Goal: Task Accomplishment & Management: Manage account settings

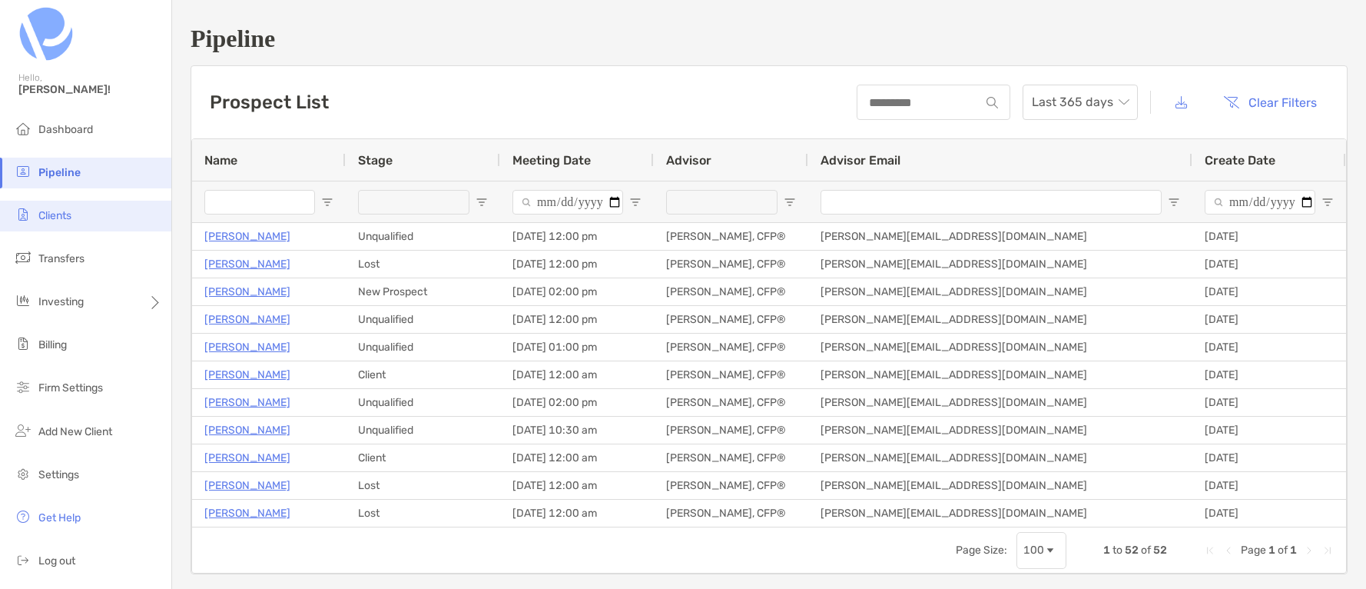
click at [47, 217] on span "Clients" at bounding box center [54, 215] width 33 height 13
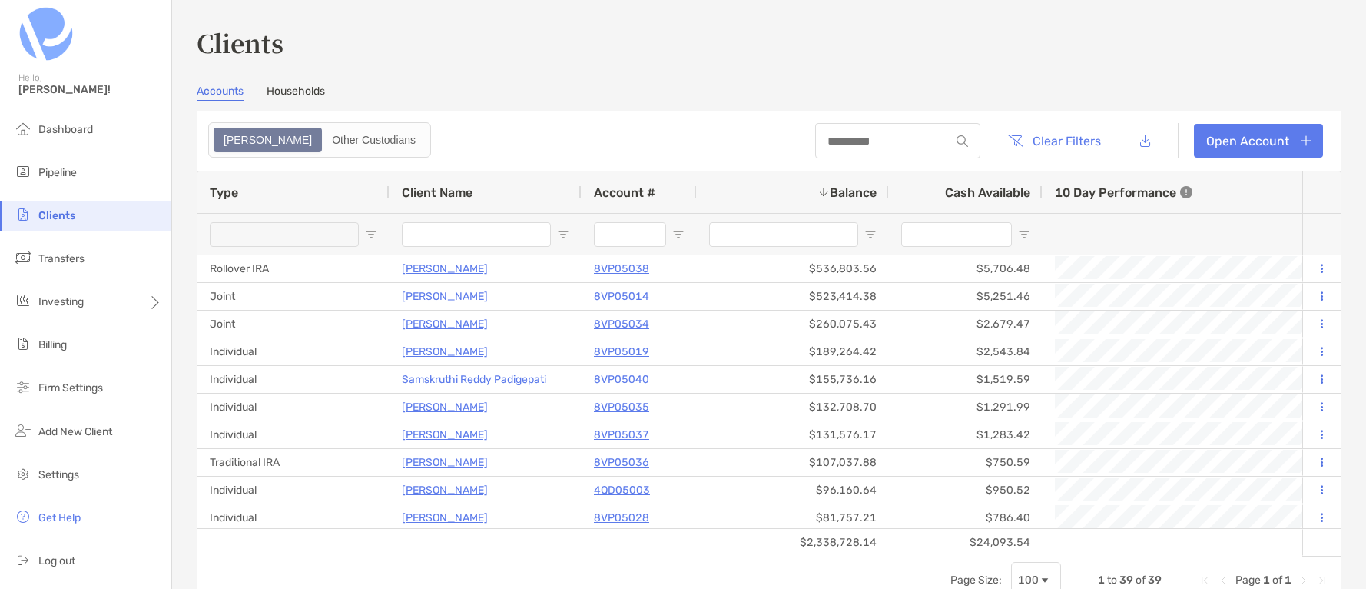
click at [298, 90] on link "Households" at bounding box center [296, 93] width 58 height 17
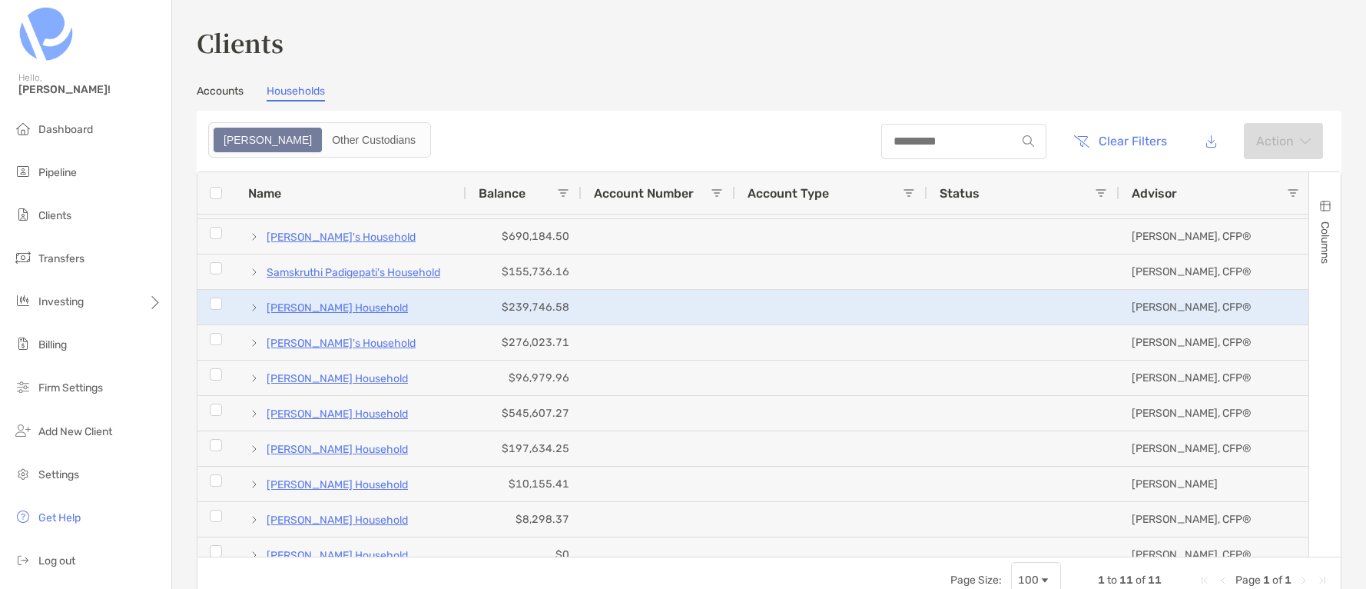
scroll to position [43, 0]
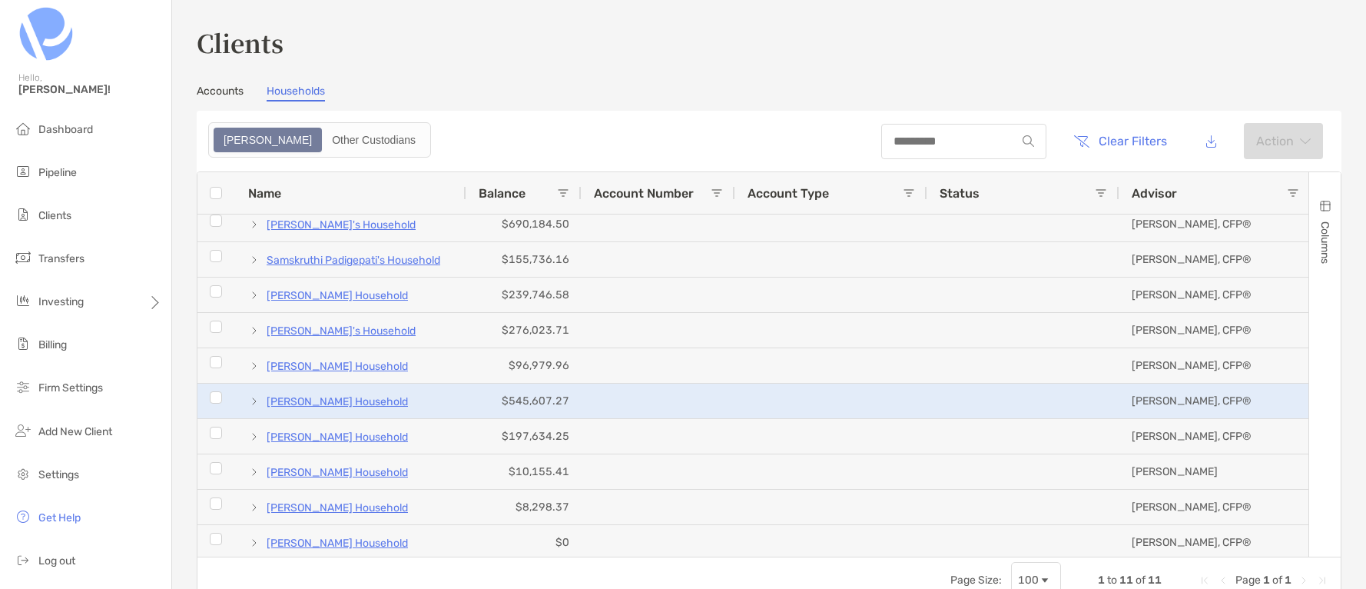
click at [255, 400] on span at bounding box center [254, 401] width 12 height 12
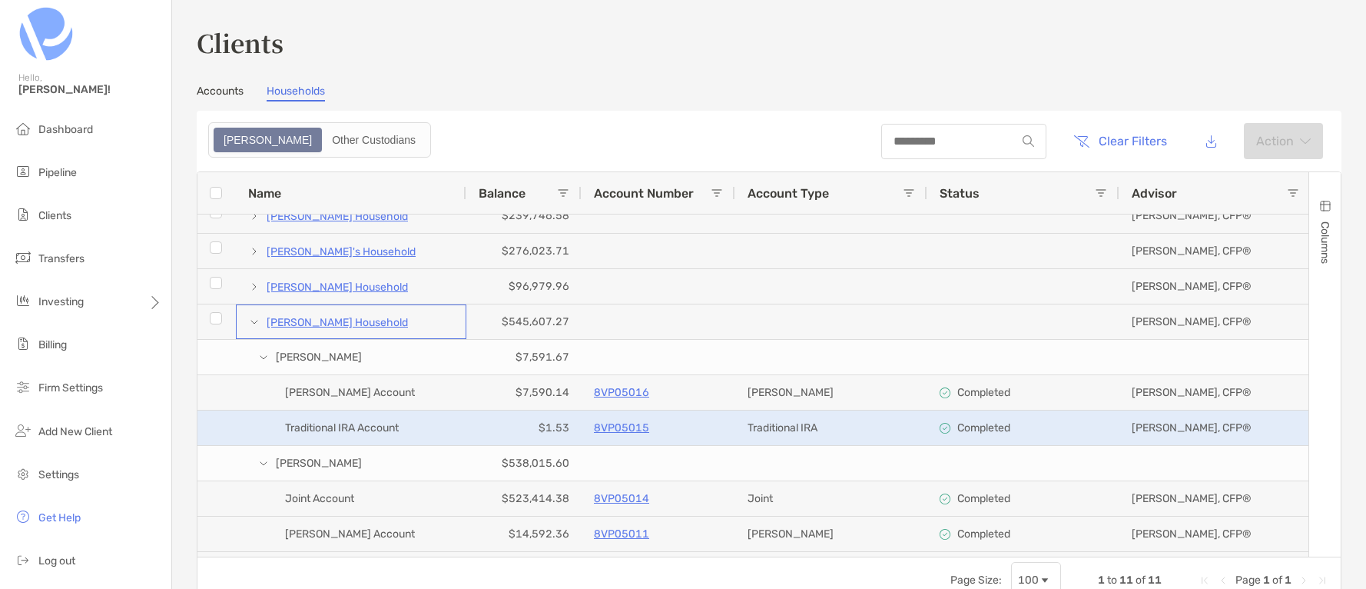
scroll to position [0, 0]
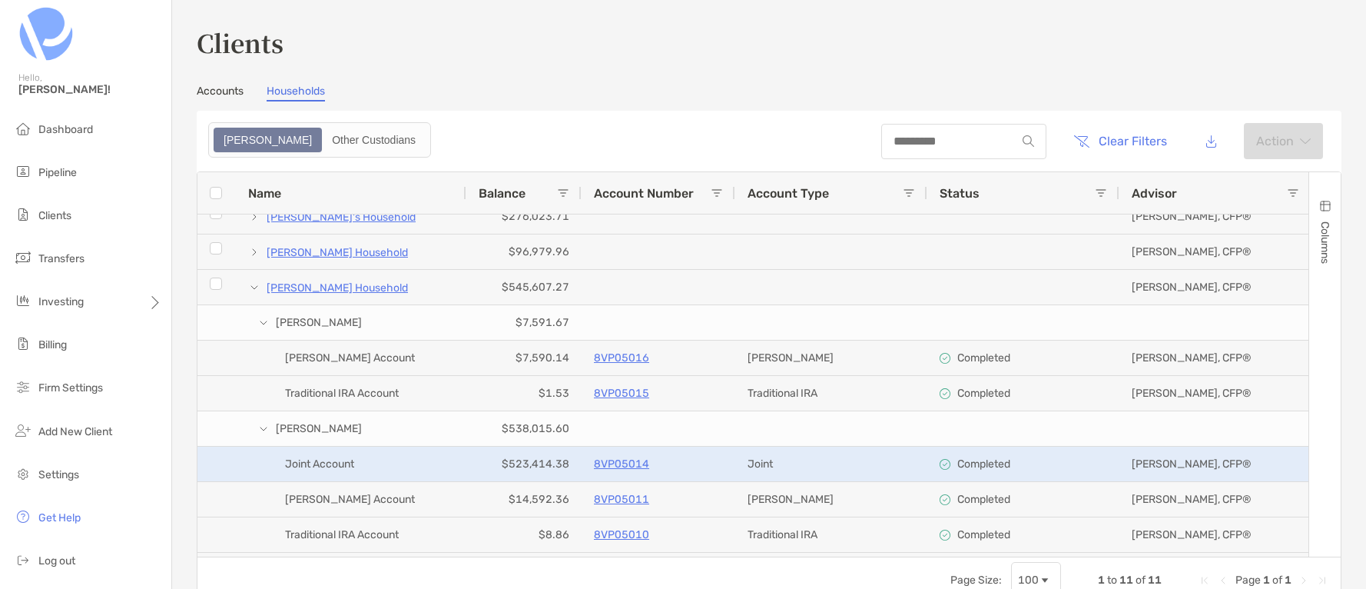
click at [628, 465] on p "8VP05014" at bounding box center [621, 463] width 55 height 19
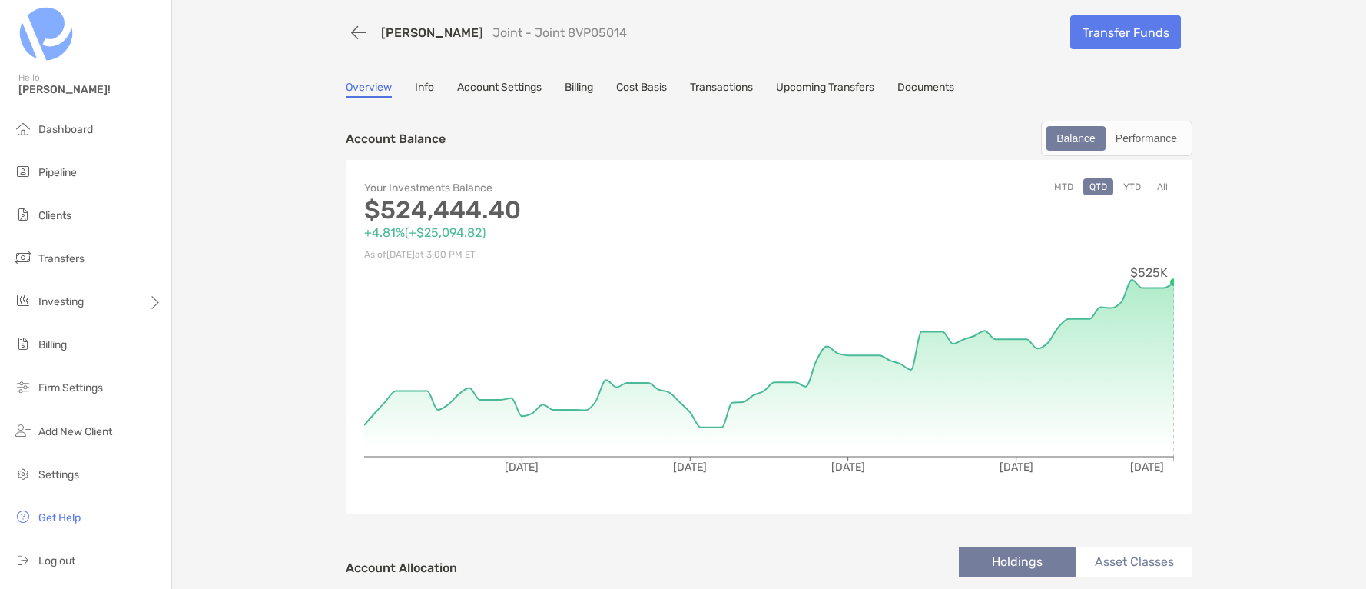
click at [716, 95] on link "Transactions" at bounding box center [721, 89] width 63 height 17
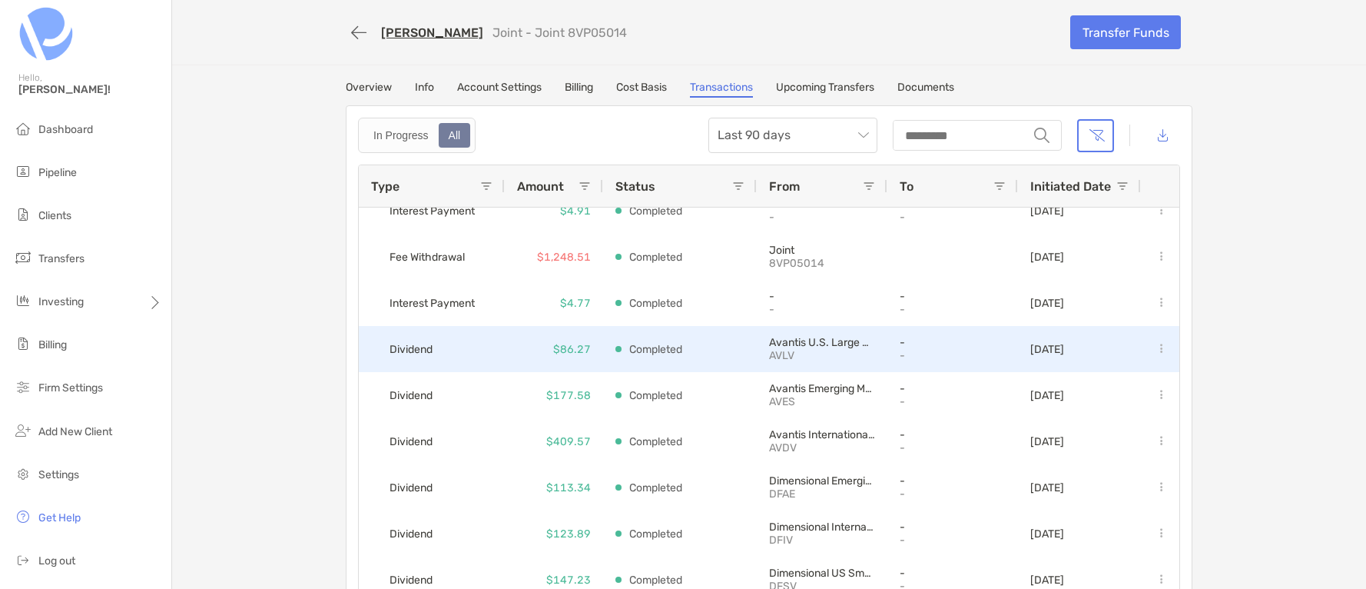
scroll to position [23, 0]
